Goal: Information Seeking & Learning: Learn about a topic

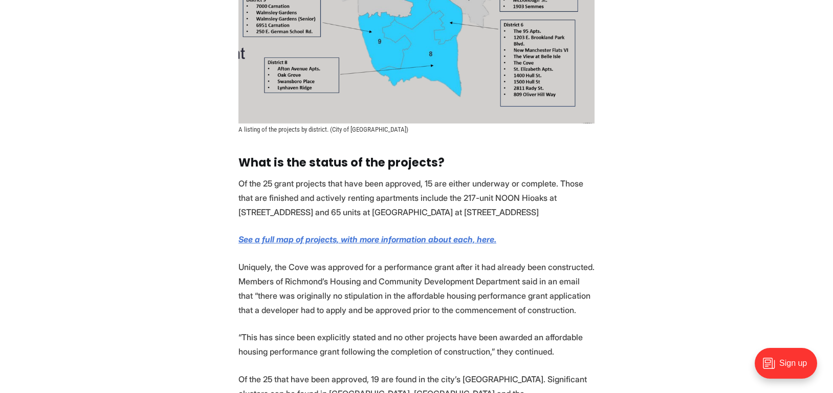
scroll to position [3780, 0]
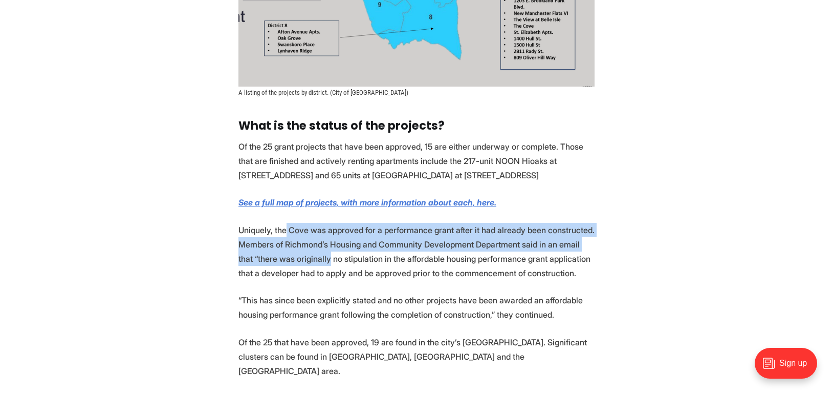
drag, startPoint x: 312, startPoint y: 142, endPoint x: 285, endPoint y: 122, distance: 33.3
click at [285, 223] on p "Uniquely, the Cove was approved for a performance grant after it had already be…" at bounding box center [417, 251] width 356 height 57
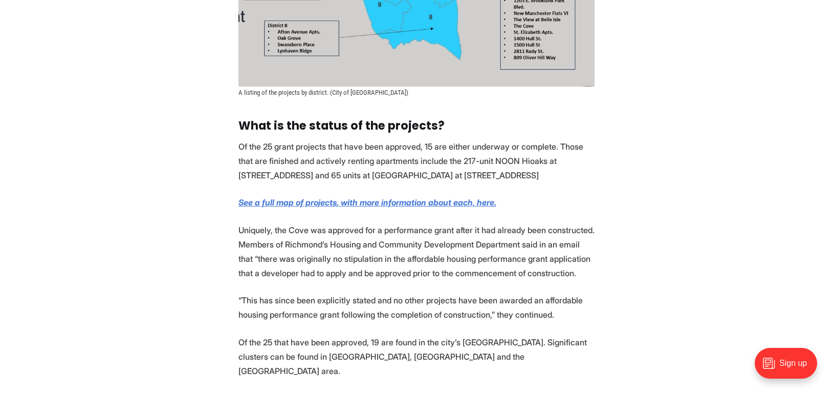
click at [287, 223] on p "Uniquely, the Cove was approved for a performance grant after it had already be…" at bounding box center [417, 251] width 356 height 57
click at [301, 223] on p "Uniquely, the Cove was approved for a performance grant after it had already be…" at bounding box center [417, 251] width 356 height 57
click at [313, 223] on p "Uniquely, the Cove was approved for a performance grant after it had already be…" at bounding box center [417, 251] width 356 height 57
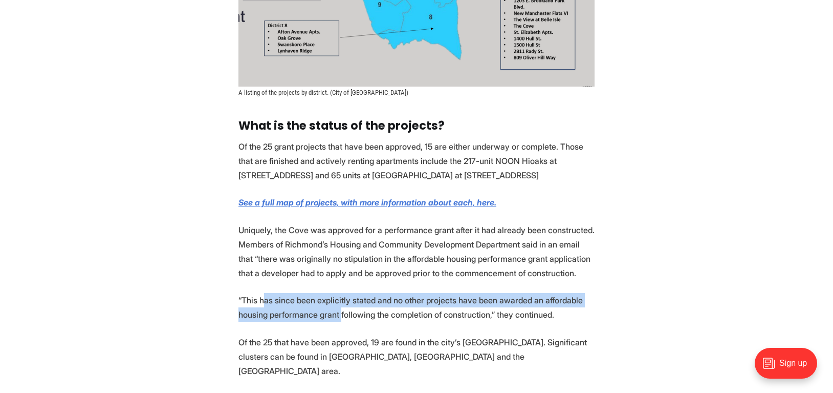
drag, startPoint x: 337, startPoint y: 199, endPoint x: 265, endPoint y: 191, distance: 72.5
click at [265, 293] on p "“This has since been explicitly stated and no other projects have been awarded …" at bounding box center [417, 307] width 356 height 29
click at [280, 293] on p "“This has since been explicitly stated and no other projects have been awarded …" at bounding box center [417, 307] width 356 height 29
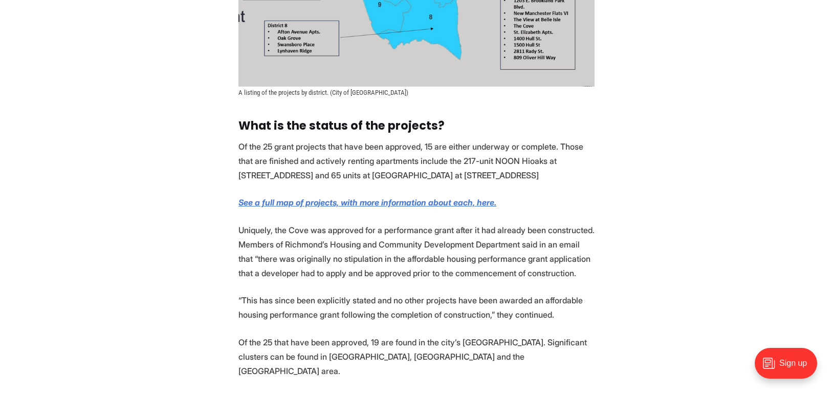
click at [298, 293] on p "“This has since been explicitly stated and no other projects have been awarded …" at bounding box center [417, 307] width 356 height 29
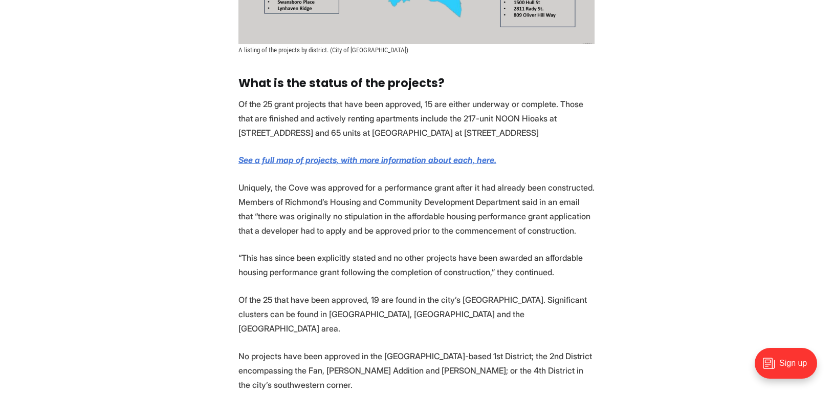
scroll to position [3824, 0]
click at [304, 291] on p "Of the 25 that have been approved, 19 are found in the city’s Southside. Signif…" at bounding box center [417, 312] width 356 height 43
drag, startPoint x: 335, startPoint y: 232, endPoint x: 286, endPoint y: 231, distance: 49.7
click at [284, 348] on p "No projects have been approved in the West End-based 1st District; the 2nd Dist…" at bounding box center [417, 369] width 356 height 43
click at [287, 348] on p "No projects have been approved in the West End-based 1st District; the 2nd Dist…" at bounding box center [417, 369] width 356 height 43
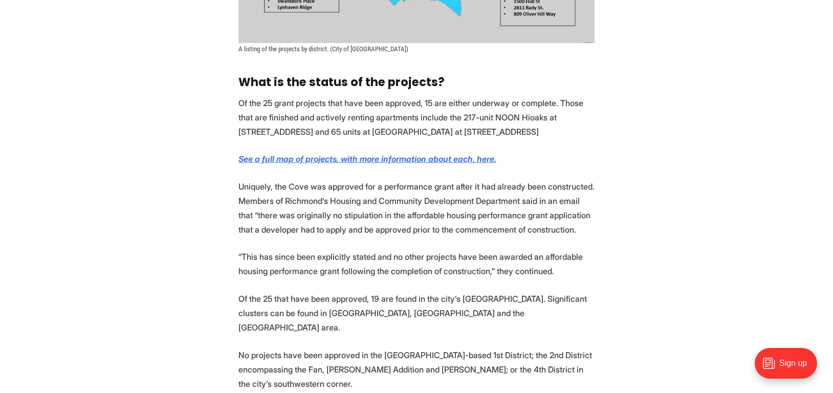
click at [293, 348] on p "No projects have been approved in the West End-based 1st District; the 2nd Dist…" at bounding box center [417, 369] width 356 height 43
click at [295, 348] on p "No projects have been approved in the West End-based 1st District; the 2nd Dist…" at bounding box center [417, 369] width 356 height 43
click at [266, 348] on p "No projects have been approved in the West End-based 1st District; the 2nd Dist…" at bounding box center [417, 369] width 356 height 43
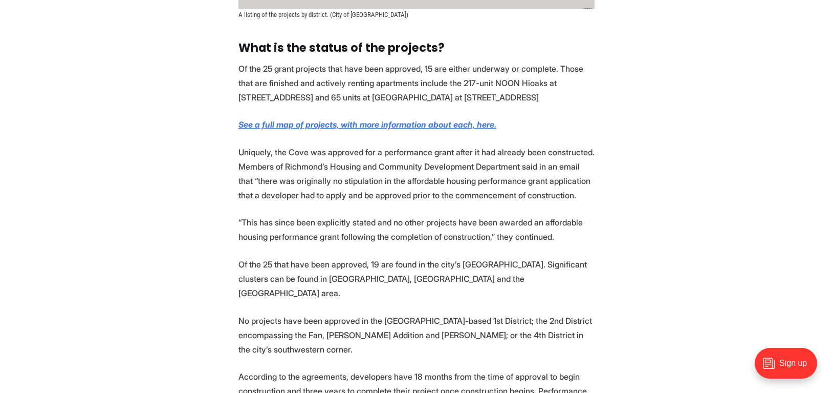
scroll to position [3867, 0]
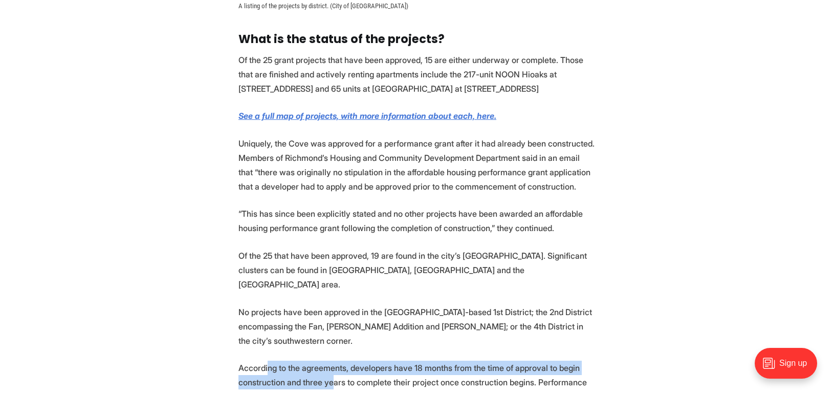
drag, startPoint x: 330, startPoint y: 258, endPoint x: 284, endPoint y: 257, distance: 46.6
click at [267, 360] on p "According to the agreements, developers have 18 months from the time of approva…" at bounding box center [417, 381] width 356 height 43
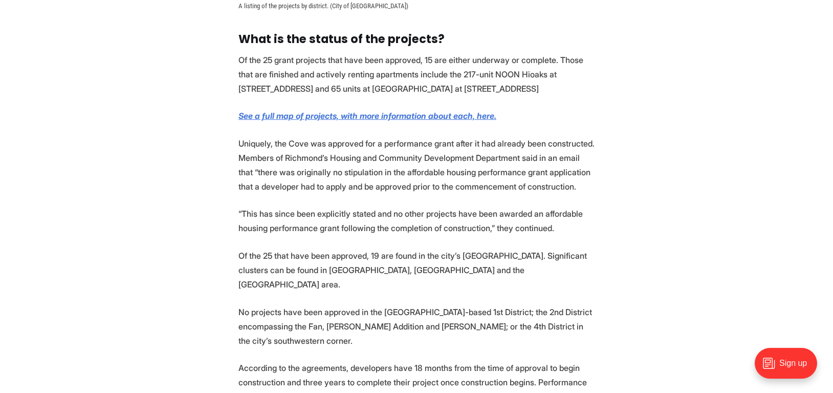
click at [293, 360] on p "According to the agreements, developers have 18 months from the time of approva…" at bounding box center [417, 381] width 356 height 43
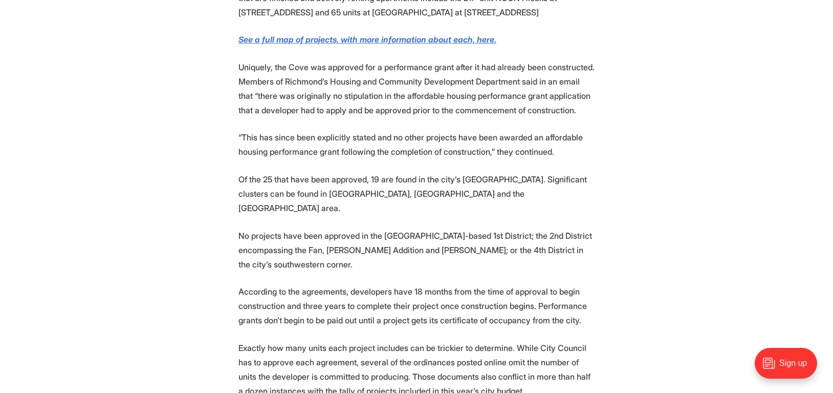
scroll to position [3943, 0]
drag, startPoint x: 311, startPoint y: 201, endPoint x: 291, endPoint y: 163, distance: 42.4
click at [301, 284] on p "According to the agreements, developers have 18 months from the time of approva…" at bounding box center [417, 305] width 356 height 43
click at [306, 340] on p "Exactly how many units each project includes can be trickier to determine. Whil…" at bounding box center [417, 368] width 356 height 57
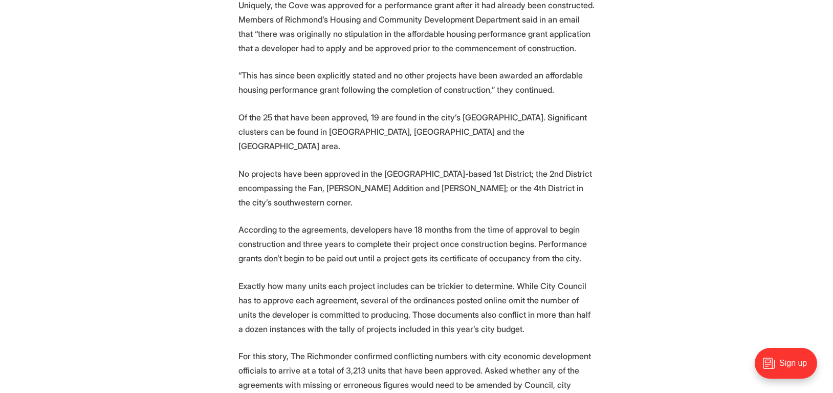
scroll to position [4092, 0]
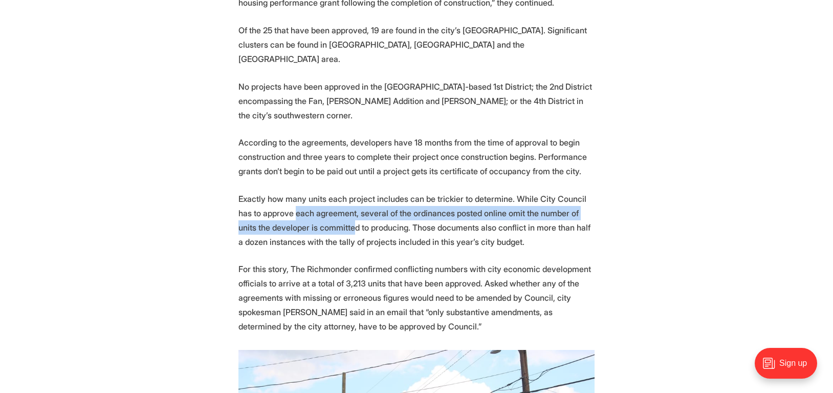
drag, startPoint x: 318, startPoint y: 98, endPoint x: 282, endPoint y: 79, distance: 41.2
click at [282, 191] on p "Exactly how many units each project includes can be trickier to determine. Whil…" at bounding box center [417, 219] width 356 height 57
click at [294, 191] on p "Exactly how many units each project includes can be trickier to determine. Whil…" at bounding box center [417, 219] width 356 height 57
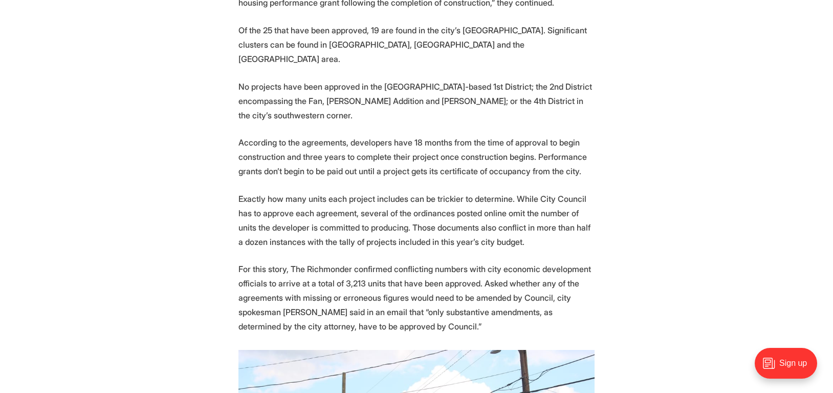
click at [297, 191] on p "Exactly how many units each project includes can be trickier to determine. Whil…" at bounding box center [417, 219] width 356 height 57
click at [310, 262] on p "For this story, The Richmonder confirmed conflicting numbers with city economic…" at bounding box center [417, 298] width 356 height 72
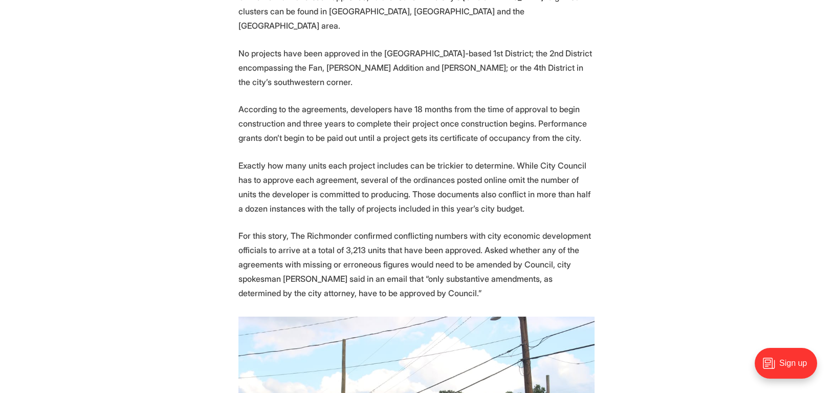
scroll to position [4135, 0]
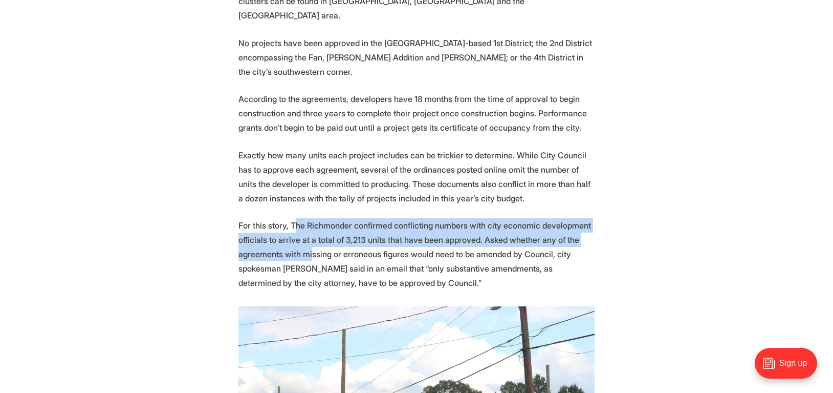
drag, startPoint x: 311, startPoint y: 129, endPoint x: 292, endPoint y: 100, distance: 34.8
click at [292, 218] on p "For this story, The Richmonder confirmed conflicting numbers with city economic…" at bounding box center [417, 254] width 356 height 72
click at [301, 218] on p "For this story, The Richmonder confirmed conflicting numbers with city economic…" at bounding box center [417, 254] width 356 height 72
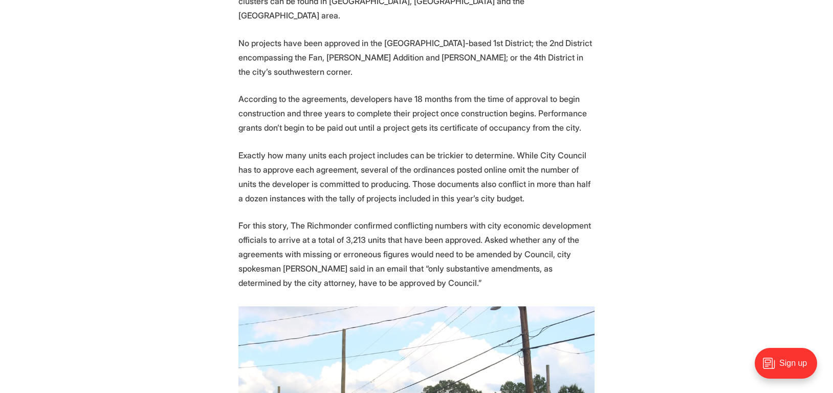
click at [301, 218] on p "For this story, The Richmonder confirmed conflicting numbers with city economic…" at bounding box center [417, 254] width 356 height 72
click at [318, 218] on p "For this story, The Richmonder confirmed conflicting numbers with city economic…" at bounding box center [417, 254] width 356 height 72
click at [313, 218] on p "For this story, The Richmonder confirmed conflicting numbers with city economic…" at bounding box center [417, 254] width 356 height 72
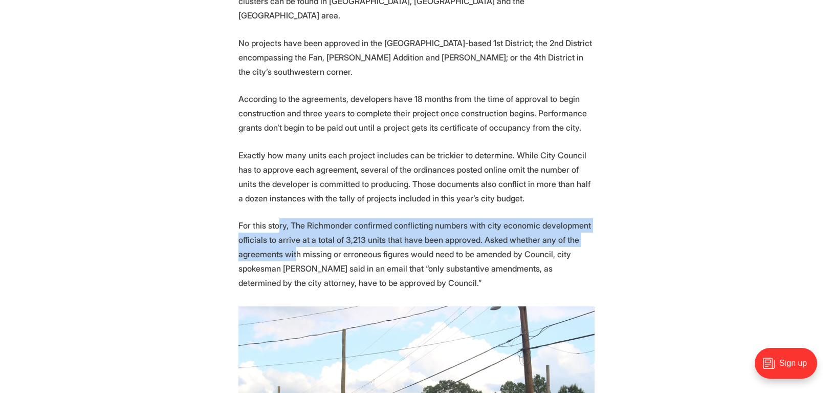
drag, startPoint x: 294, startPoint y: 131, endPoint x: 277, endPoint y: 96, distance: 39.4
click at [277, 218] on p "For this story, The Richmonder confirmed conflicting numbers with city economic…" at bounding box center [417, 254] width 356 height 72
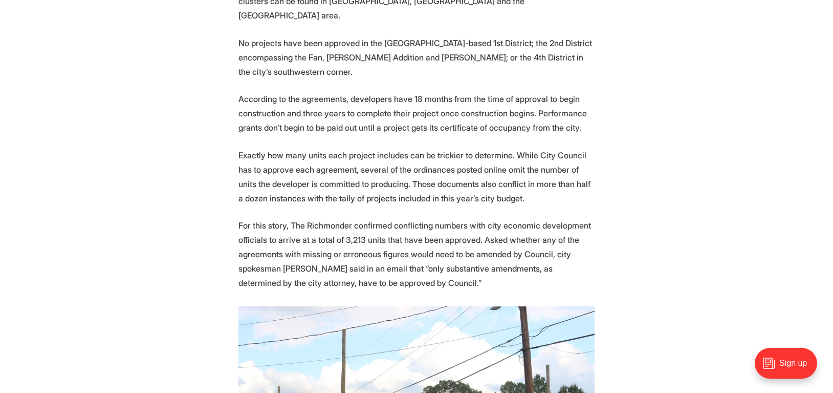
click at [276, 218] on p "For this story, The Richmonder confirmed conflicting numbers with city economic…" at bounding box center [417, 254] width 356 height 72
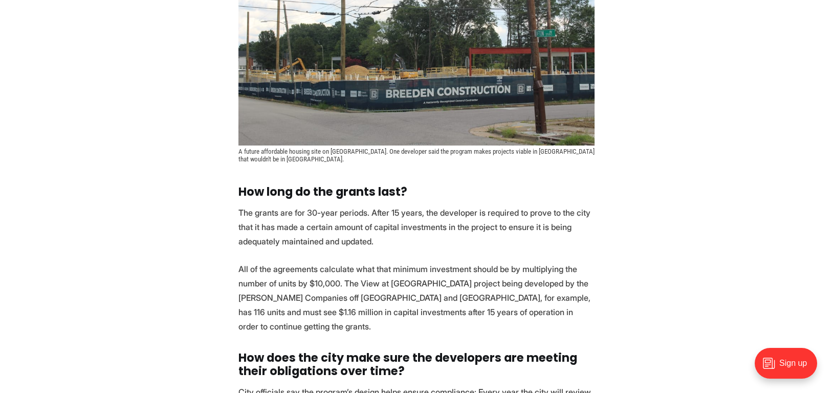
scroll to position [4578, 0]
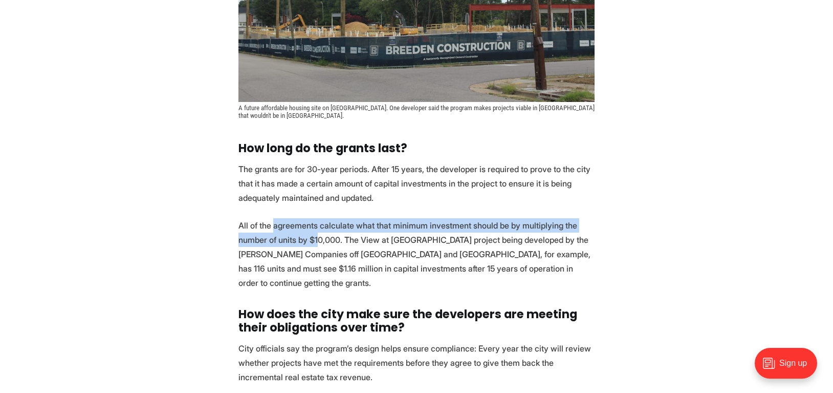
drag, startPoint x: 275, startPoint y: 94, endPoint x: 316, endPoint y: 107, distance: 43.1
click at [316, 218] on p "All of the agreements calculate what that minimum investment should be by multi…" at bounding box center [417, 254] width 356 height 72
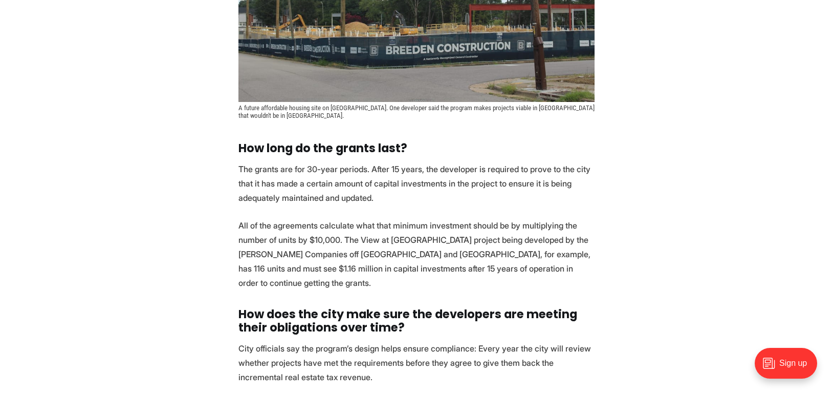
click at [328, 218] on p "All of the agreements calculate what that minimum investment should be by multi…" at bounding box center [417, 254] width 356 height 72
drag, startPoint x: 333, startPoint y: 116, endPoint x: 338, endPoint y: 122, distance: 8.1
click at [333, 218] on p "All of the agreements calculate what that minimum investment should be by multi…" at bounding box center [417, 254] width 356 height 72
click at [339, 218] on p "All of the agreements calculate what that minimum investment should be by multi…" at bounding box center [417, 254] width 356 height 72
click at [377, 218] on p "All of the agreements calculate what that minimum investment should be by multi…" at bounding box center [417, 254] width 356 height 72
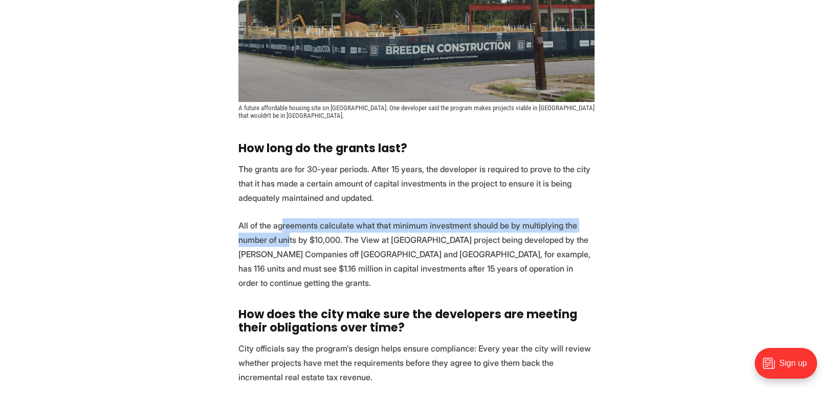
drag, startPoint x: 289, startPoint y: 109, endPoint x: 280, endPoint y: 97, distance: 14.9
click at [280, 218] on p "All of the agreements calculate what that minimum investment should be by multi…" at bounding box center [417, 254] width 356 height 72
click at [272, 218] on p "All of the agreements calculate what that minimum investment should be by multi…" at bounding box center [417, 254] width 356 height 72
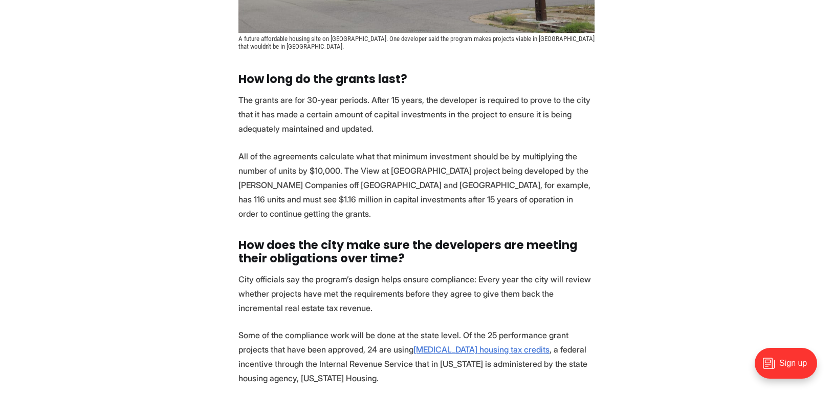
scroll to position [4649, 0]
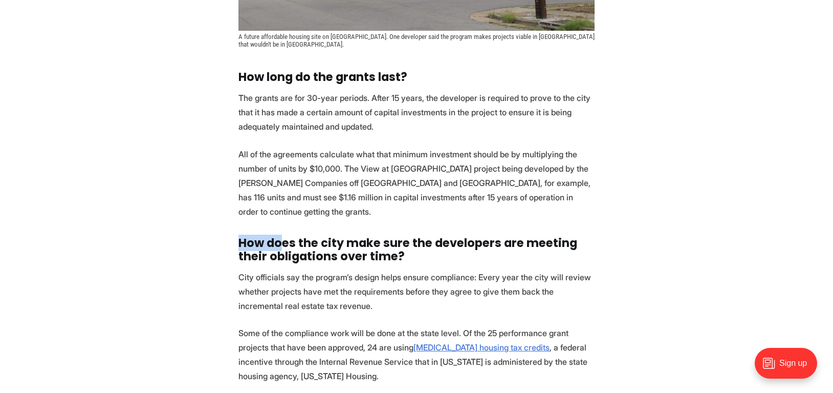
drag, startPoint x: 281, startPoint y: 106, endPoint x: 233, endPoint y: 105, distance: 47.6
click at [260, 270] on p "City officials say the program’s design helps ensure compliance: Every year the…" at bounding box center [417, 291] width 356 height 43
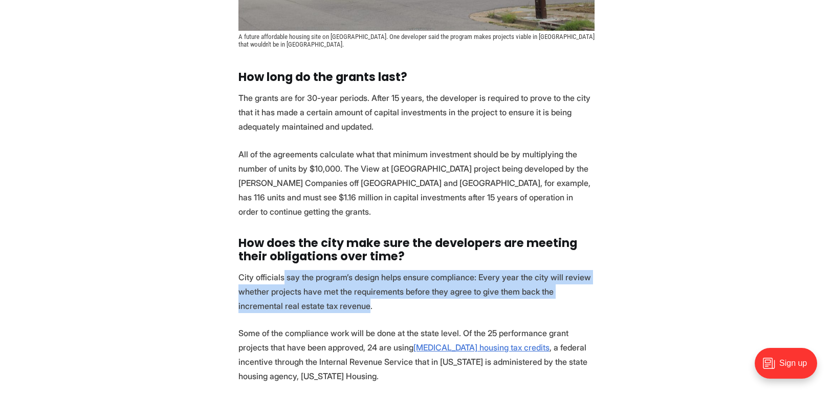
drag, startPoint x: 322, startPoint y: 166, endPoint x: 282, endPoint y: 140, distance: 48.3
click at [282, 270] on p "City officials say the program’s design helps ensure compliance: Every year the…" at bounding box center [417, 291] width 356 height 43
click at [283, 270] on p "City officials say the program’s design helps ensure compliance: Every year the…" at bounding box center [417, 291] width 356 height 43
drag, startPoint x: 288, startPoint y: 145, endPoint x: 332, endPoint y: 164, distance: 48.1
click at [332, 270] on p "City officials say the program’s design helps ensure compliance: Every year the…" at bounding box center [417, 291] width 356 height 43
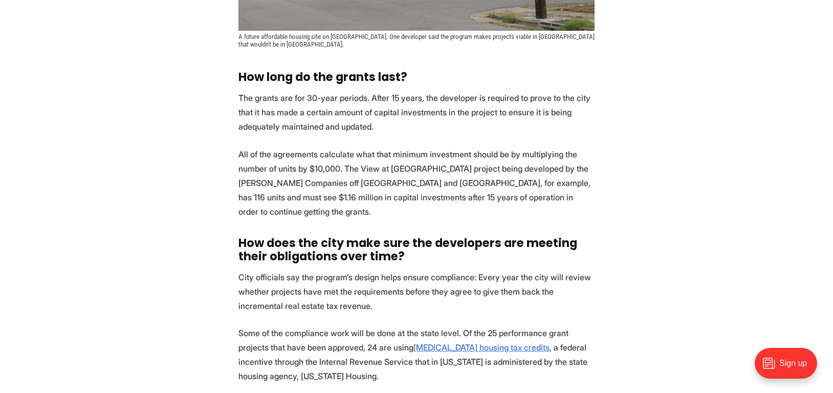
click at [341, 326] on p "Some of the compliance work will be done at the state level. Of the 25 performa…" at bounding box center [417, 354] width 356 height 57
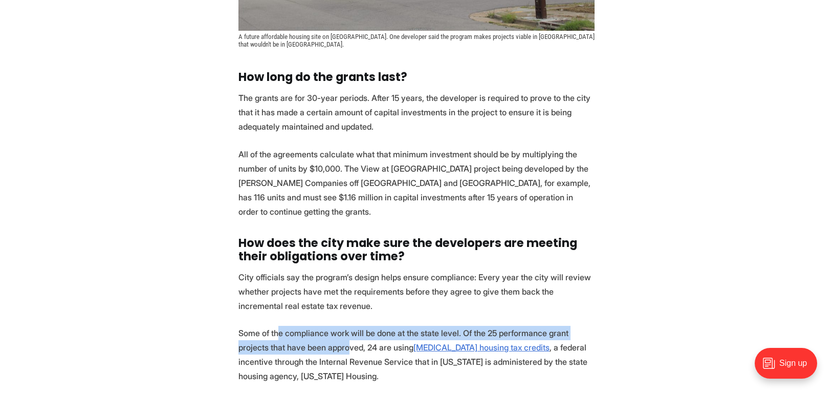
drag, startPoint x: 314, startPoint y: 199, endPoint x: 280, endPoint y: 197, distance: 33.8
click at [280, 326] on p "Some of the compliance work will be done at the state level. Of the 25 performa…" at bounding box center [417, 354] width 356 height 57
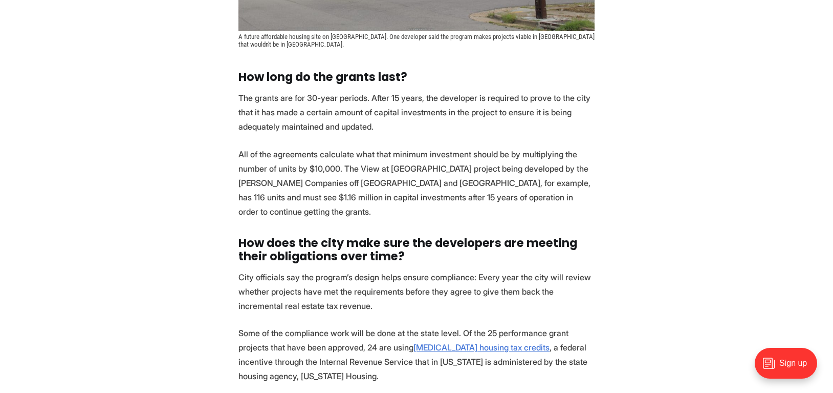
click at [278, 326] on p "Some of the compliance work will be done at the state level. Of the 25 performa…" at bounding box center [417, 354] width 356 height 57
click at [290, 326] on p "Some of the compliance work will be done at the state level. Of the 25 performa…" at bounding box center [417, 354] width 356 height 57
click at [307, 326] on p "Some of the compliance work will be done at the state level. Of the 25 performa…" at bounding box center [417, 354] width 356 height 57
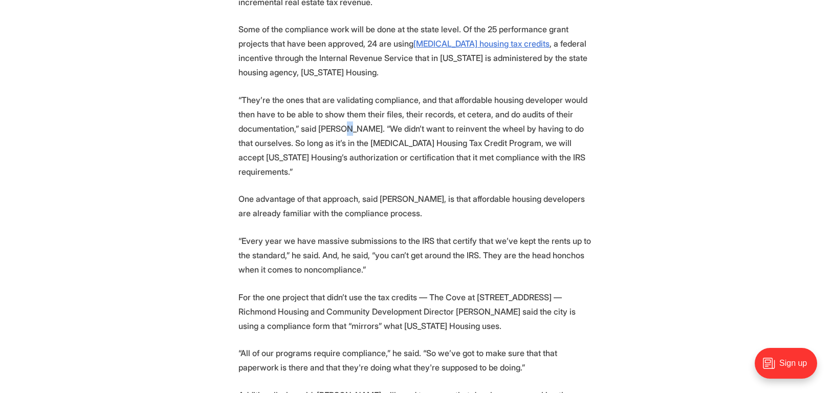
scroll to position [5012, 0]
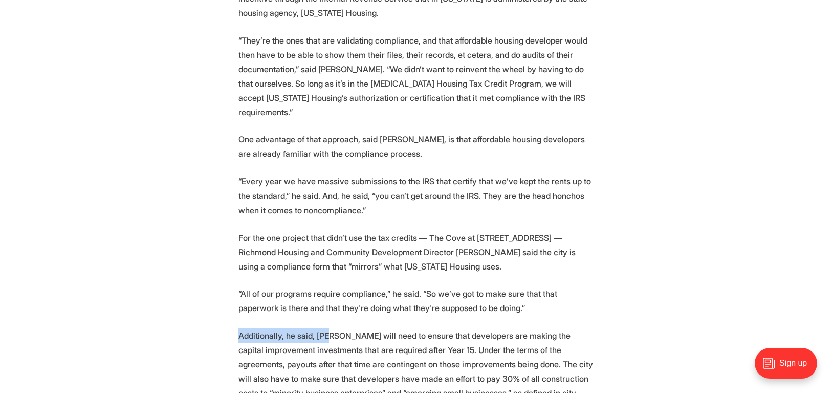
drag, startPoint x: 327, startPoint y: 180, endPoint x: 238, endPoint y: 183, distance: 88.6
click at [239, 328] on p "Additionally, he said, Richmond will need to ensure that developers are making …" at bounding box center [417, 371] width 356 height 86
click at [269, 328] on p "Additionally, he said, Richmond will need to ensure that developers are making …" at bounding box center [417, 371] width 356 height 86
click at [286, 328] on p "Additionally, he said, Richmond will need to ensure that developers are making …" at bounding box center [417, 371] width 356 height 86
click at [316, 328] on p "Additionally, he said, Richmond will need to ensure that developers are making …" at bounding box center [417, 371] width 356 height 86
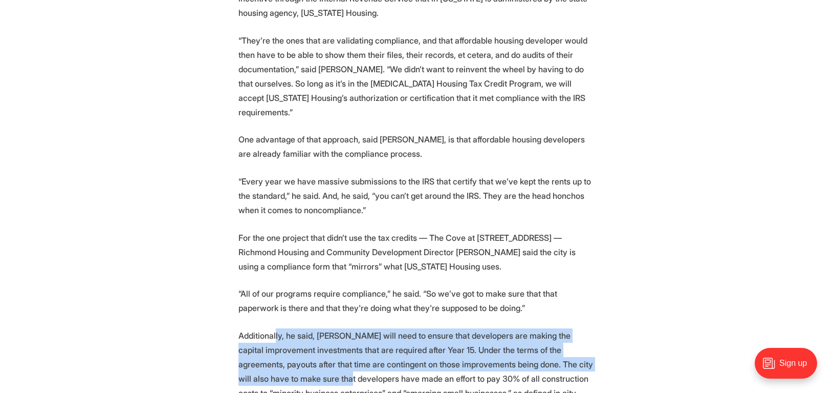
drag, startPoint x: 316, startPoint y: 214, endPoint x: 275, endPoint y: 179, distance: 53.7
click at [275, 328] on p "Additionally, he said, Richmond will need to ensure that developers are making …" at bounding box center [417, 371] width 356 height 86
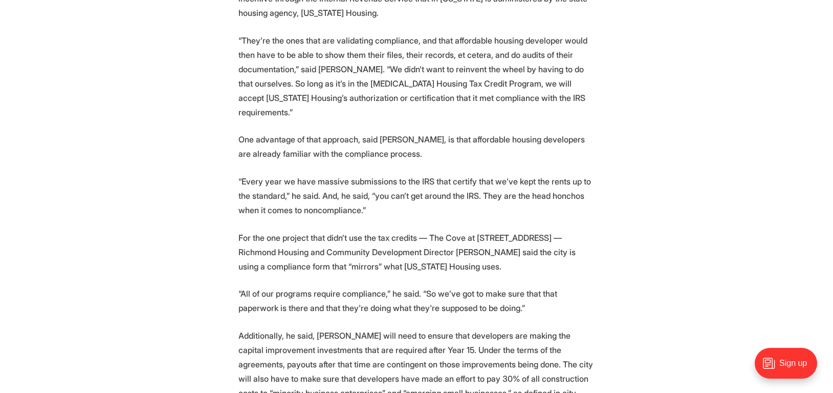
click at [281, 328] on p "Additionally, he said, Richmond will need to ensure that developers are making …" at bounding box center [417, 371] width 356 height 86
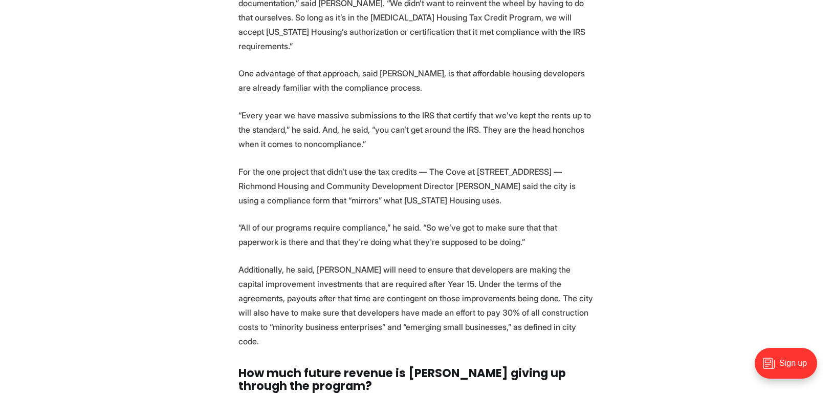
click at [282, 364] on strong "How much future revenue is Richmond giving up through the program?" at bounding box center [403, 379] width 328 height 30
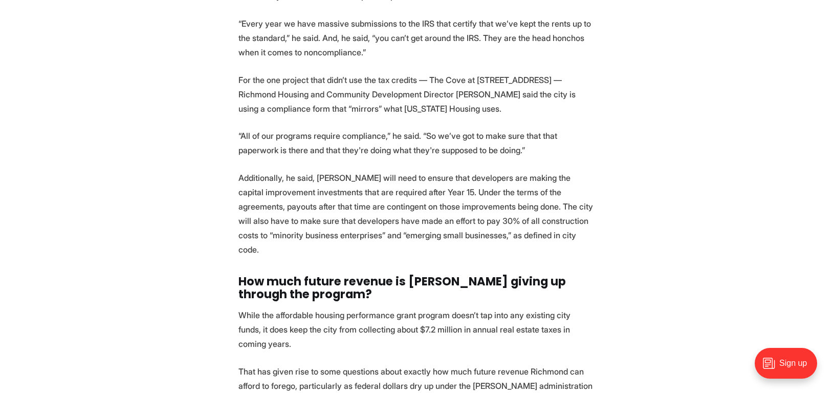
click at [272, 364] on p "That has given rise to some questions about exactly how much future revenue Ric…" at bounding box center [417, 385] width 356 height 43
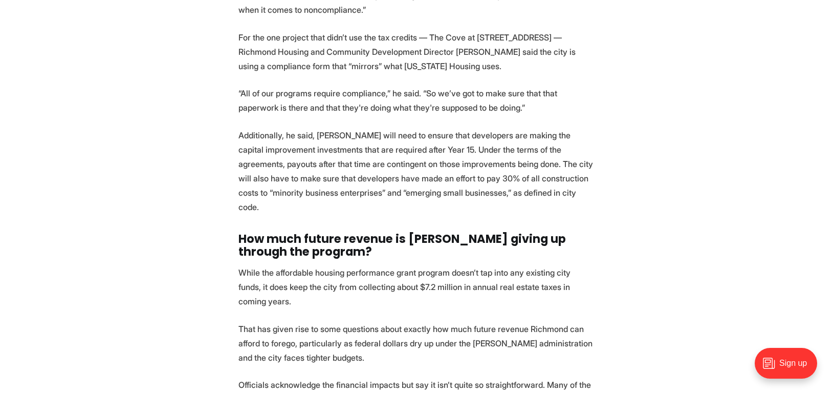
scroll to position [5212, 0]
drag, startPoint x: 273, startPoint y: 187, endPoint x: 252, endPoint y: 199, distance: 24.1
click at [268, 377] on p "Officials acknowledge the financial impacts but say it isn’t quite so straightf…" at bounding box center [417, 398] width 356 height 43
click at [298, 377] on p "Officials acknowledge the financial impacts but say it isn’t quite so straightf…" at bounding box center [417, 398] width 356 height 43
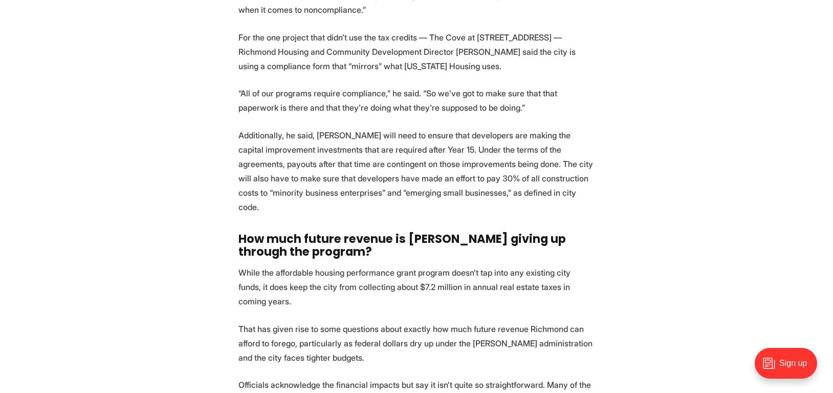
click at [301, 377] on p "Officials acknowledge the financial impacts but say it isn’t quite so straightf…" at bounding box center [417, 398] width 356 height 43
click at [334, 377] on p "Officials acknowledge the financial impacts but say it isn’t quite so straightf…" at bounding box center [417, 398] width 356 height 43
click at [359, 377] on p "Officials acknowledge the financial impacts but say it isn’t quite so straightf…" at bounding box center [417, 398] width 356 height 43
drag, startPoint x: 340, startPoint y: 210, endPoint x: 278, endPoint y: 213, distance: 62.0
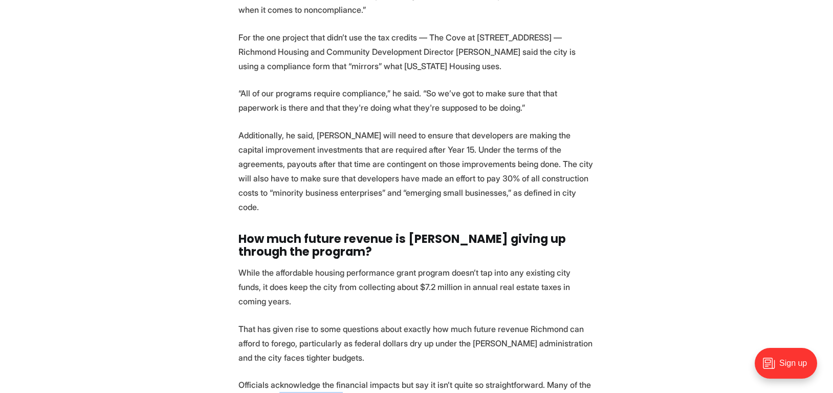
click at [278, 377] on p "Officials acknowledge the financial impacts but say it isn’t quite so straightf…" at bounding box center [417, 398] width 356 height 43
click at [271, 377] on p "Officials acknowledge the financial impacts but say it isn’t quite so straightf…" at bounding box center [417, 398] width 356 height 43
click at [275, 377] on p "Officials acknowledge the financial impacts but say it isn’t quite so straightf…" at bounding box center [417, 398] width 356 height 43
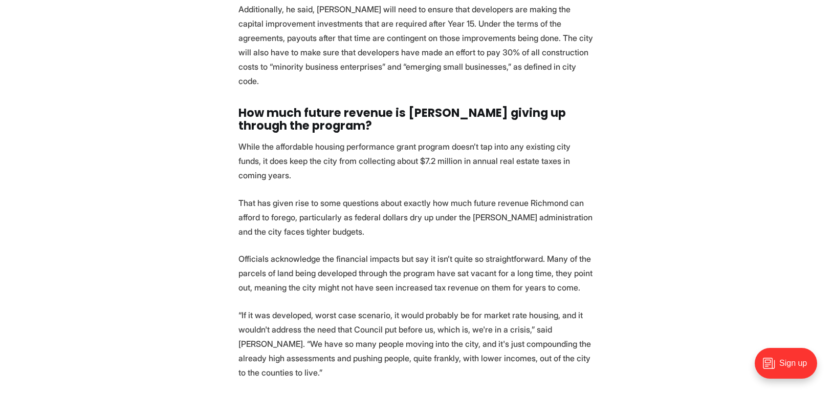
click at [282, 308] on p "“If it was developed, worst case scenario, it would probably be for market rate…" at bounding box center [417, 344] width 356 height 72
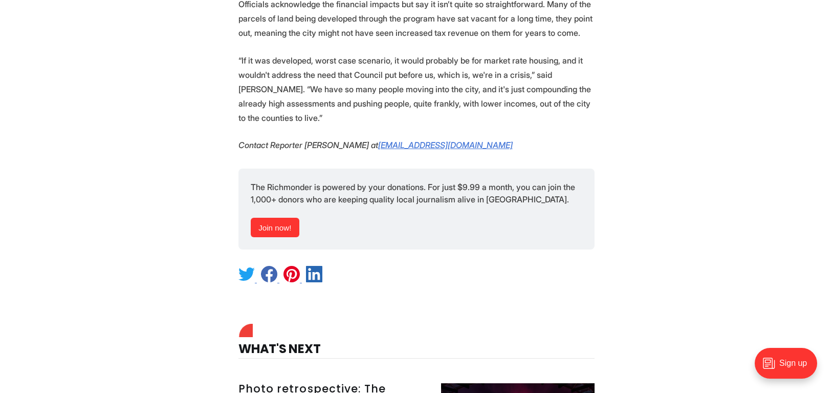
scroll to position [5586, 0]
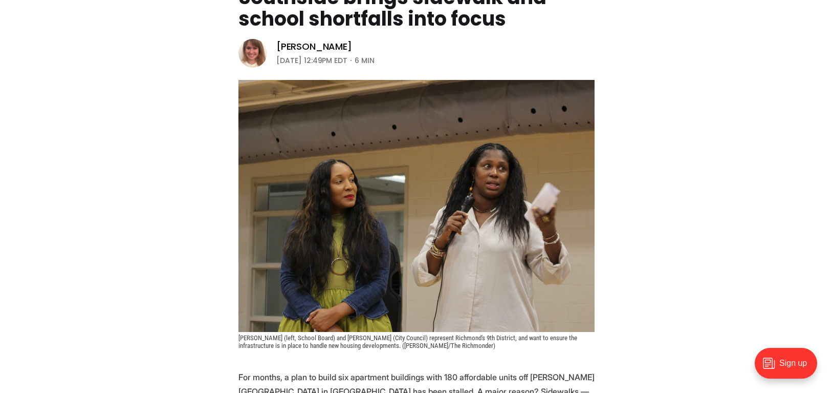
scroll to position [328, 0]
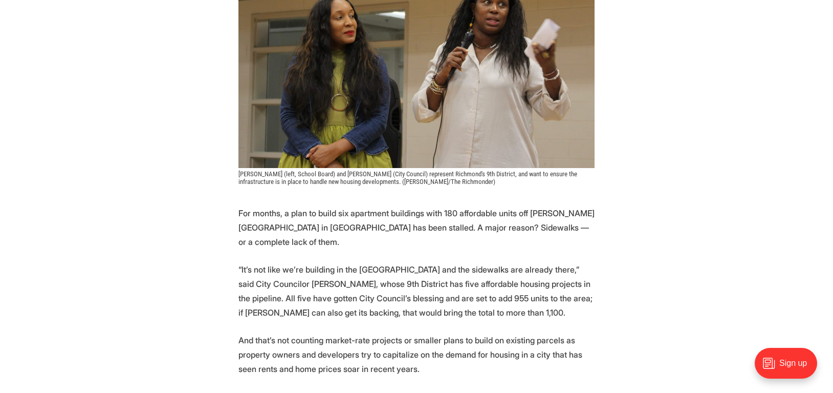
drag, startPoint x: 382, startPoint y: 220, endPoint x: 308, endPoint y: 219, distance: 73.7
click at [308, 219] on p "For months, a plan to build six apartment buildings with 180 affordable units o…" at bounding box center [417, 227] width 356 height 43
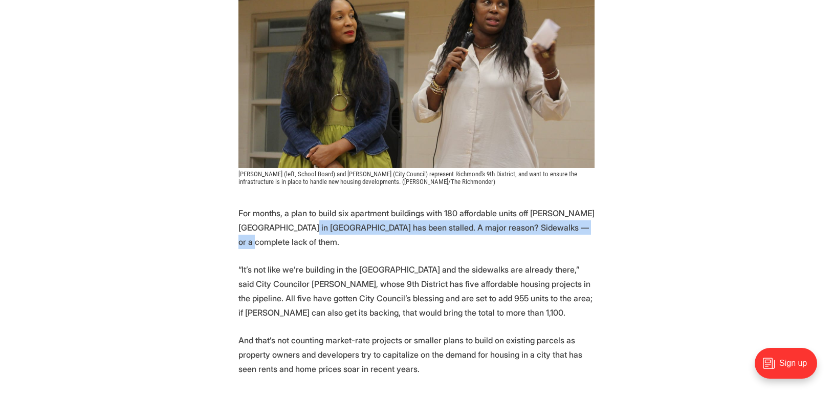
drag, startPoint x: 306, startPoint y: 225, endPoint x: 375, endPoint y: 240, distance: 70.8
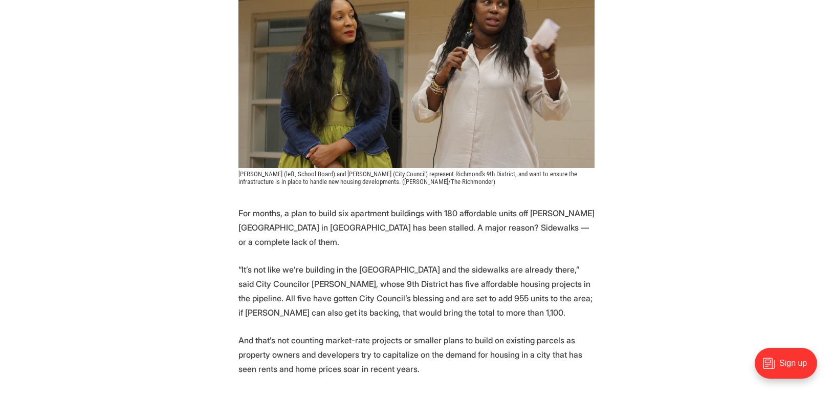
click at [332, 262] on p "“It’s not like we’re building in the [GEOGRAPHIC_DATA] and the sidewalks are al…" at bounding box center [417, 290] width 356 height 57
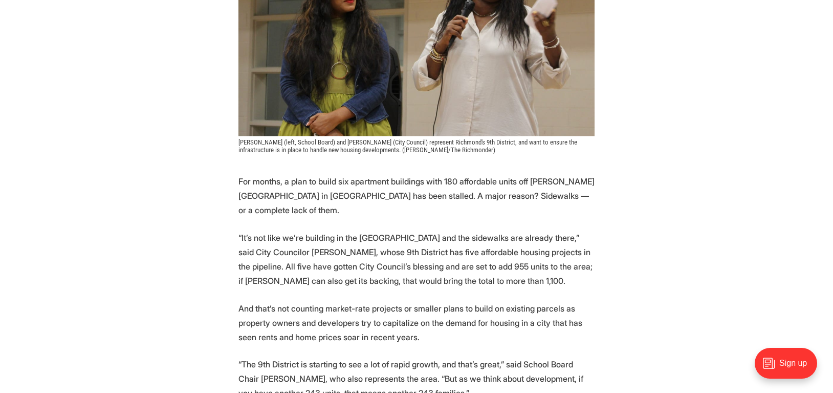
scroll to position [420, 0]
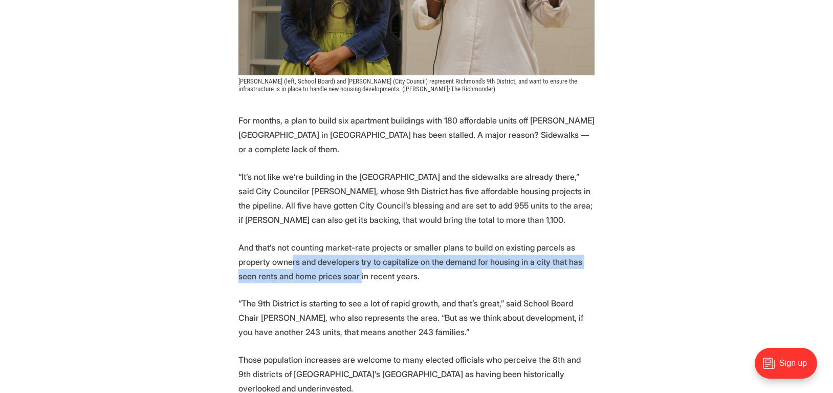
drag, startPoint x: 340, startPoint y: 262, endPoint x: 291, endPoint y: 250, distance: 50.7
click at [291, 250] on p "And that’s not counting market-rate projects or smaller plans to build on exist…" at bounding box center [417, 261] width 356 height 43
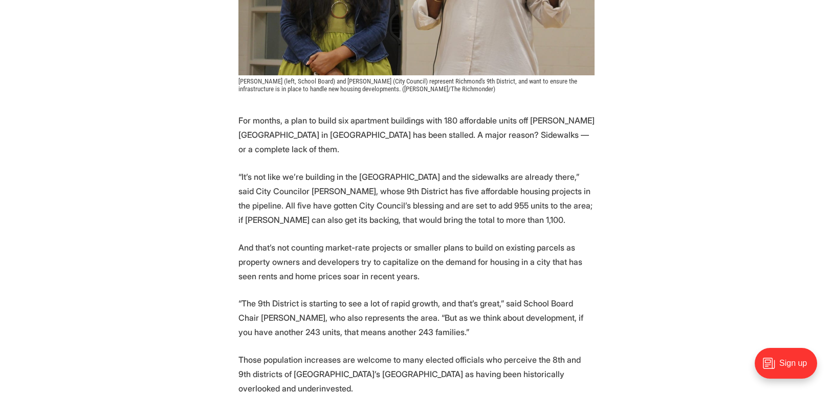
click at [286, 257] on p "And that’s not counting market-rate projects or smaller plans to build on exist…" at bounding box center [417, 261] width 356 height 43
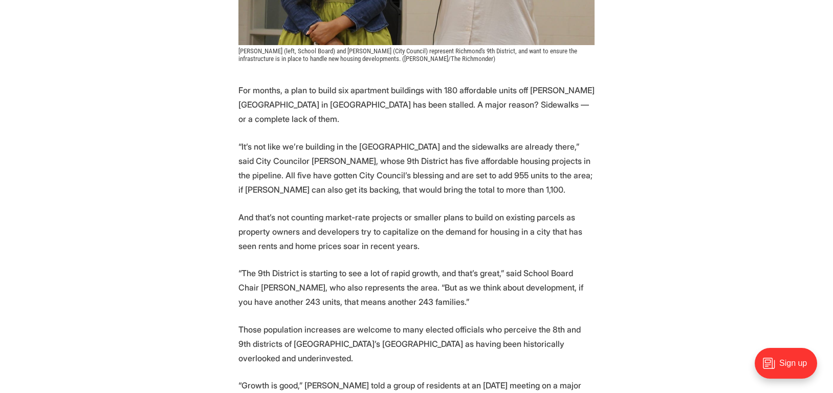
click at [295, 266] on p "“The 9th District is starting to see a lot of rapid growth, and that’s great,” …" at bounding box center [417, 287] width 356 height 43
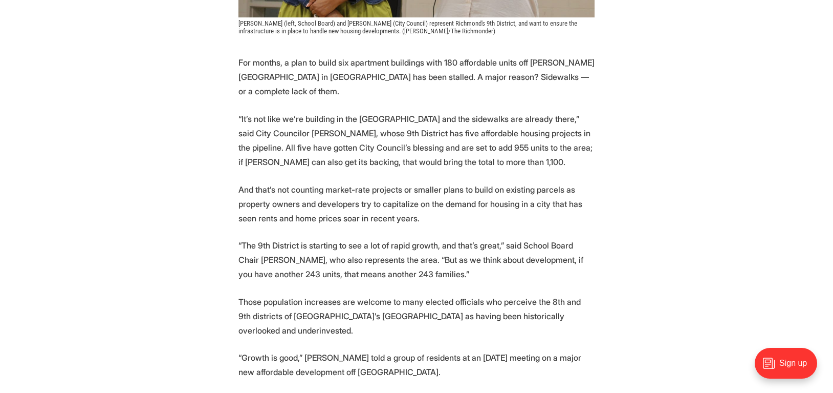
scroll to position [539, 0]
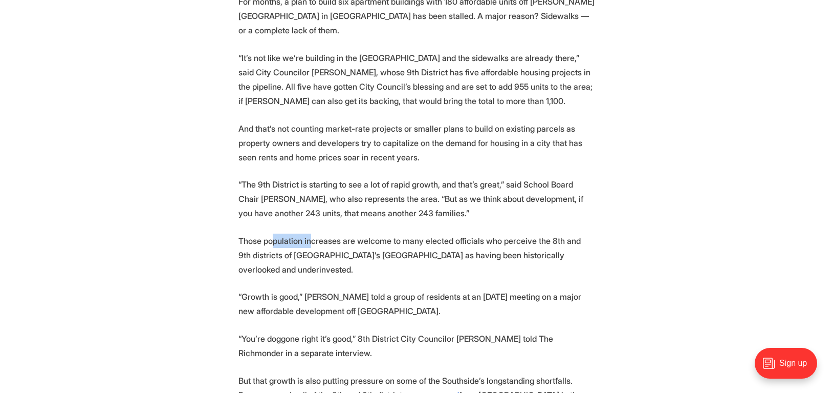
drag, startPoint x: 311, startPoint y: 226, endPoint x: 273, endPoint y: 234, distance: 38.9
click at [272, 233] on p "Those population increases are welcome to many elected officials who perceive t…" at bounding box center [417, 254] width 356 height 43
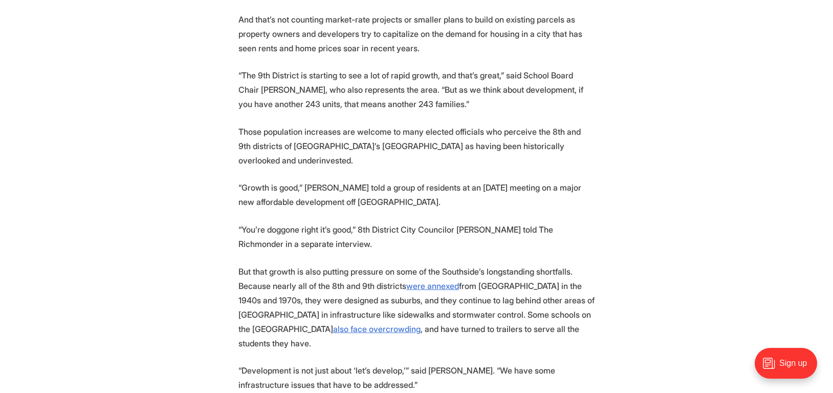
click at [280, 264] on p "But that growth is also putting pressure on some of the Southside’s longstandin…" at bounding box center [417, 307] width 356 height 86
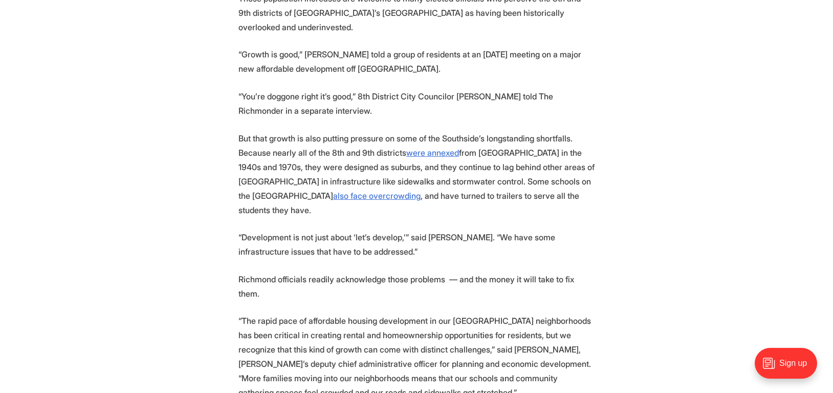
scroll to position [821, 0]
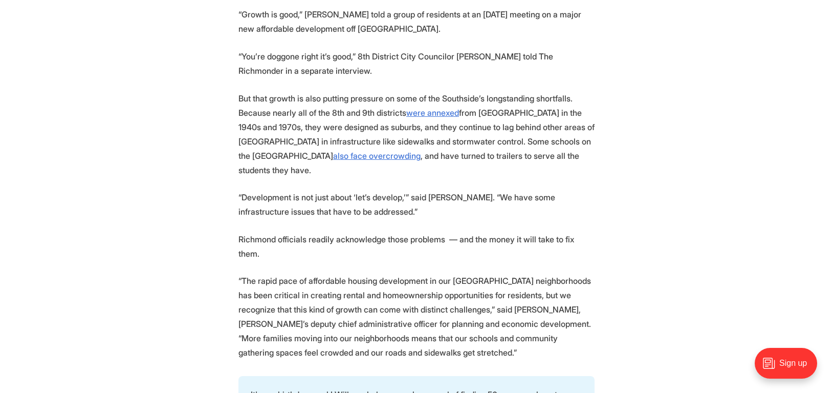
click at [278, 273] on p "“The rapid pace of affordable housing development in our [GEOGRAPHIC_DATA] neig…" at bounding box center [417, 316] width 356 height 86
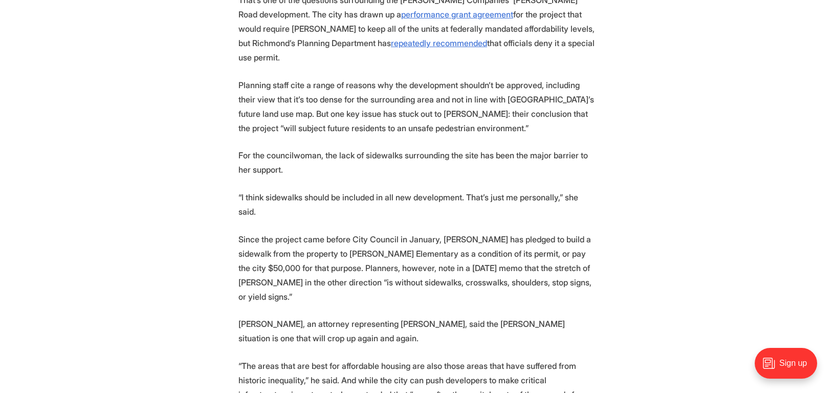
scroll to position [2301, 0]
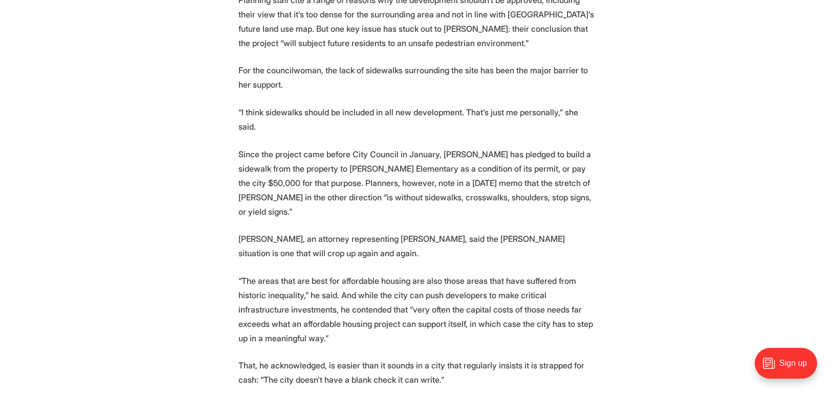
click at [303, 147] on p "Since the project came before City Council in January, [PERSON_NAME] has pledge…" at bounding box center [417, 183] width 356 height 72
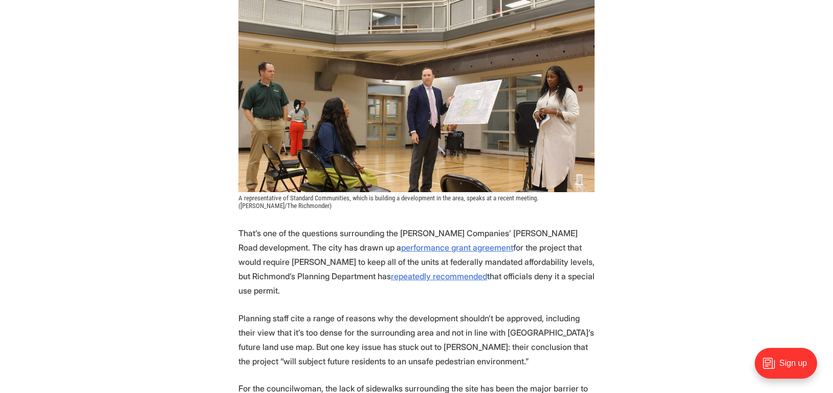
scroll to position [2202, 0]
